Goal: Information Seeking & Learning: Check status

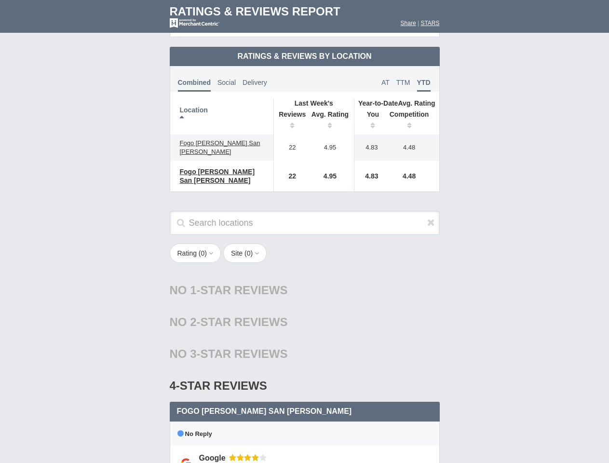
scroll to position [468, 0]
click at [304, 244] on div "Rating ( 0 ) 1 2 3 4 5 Site ( 0 ) Group Social Site Google 1" at bounding box center [304, 258] width 289 height 29
click at [222, 109] on th "Location" at bounding box center [222, 117] width 104 height 36
click at [290, 113] on th "Reviews" at bounding box center [290, 121] width 33 height 27
click at [330, 113] on th "Avg. Rating" at bounding box center [330, 121] width 48 height 27
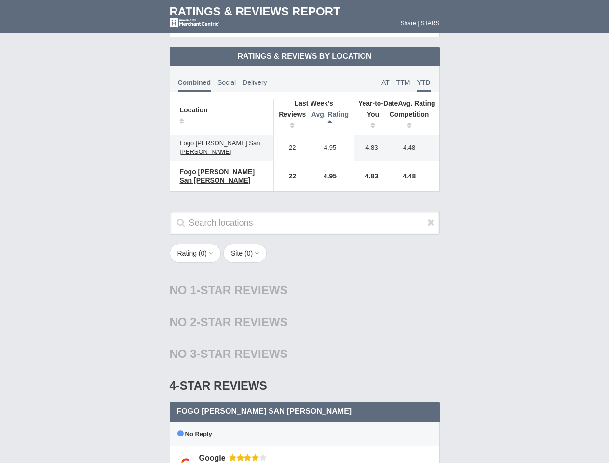
click at [370, 113] on th "You" at bounding box center [370, 121] width 30 height 27
click at [412, 113] on th "Competition" at bounding box center [412, 121] width 55 height 27
click at [305, 338] on div "No 3-Star Reviews 3 star" at bounding box center [305, 354] width 270 height 32
click at [431, 218] on icon at bounding box center [431, 223] width 8 height 10
click at [196, 244] on button "Rating ( 0 )" at bounding box center [196, 253] width 52 height 19
